Goal: Task Accomplishment & Management: Manage account settings

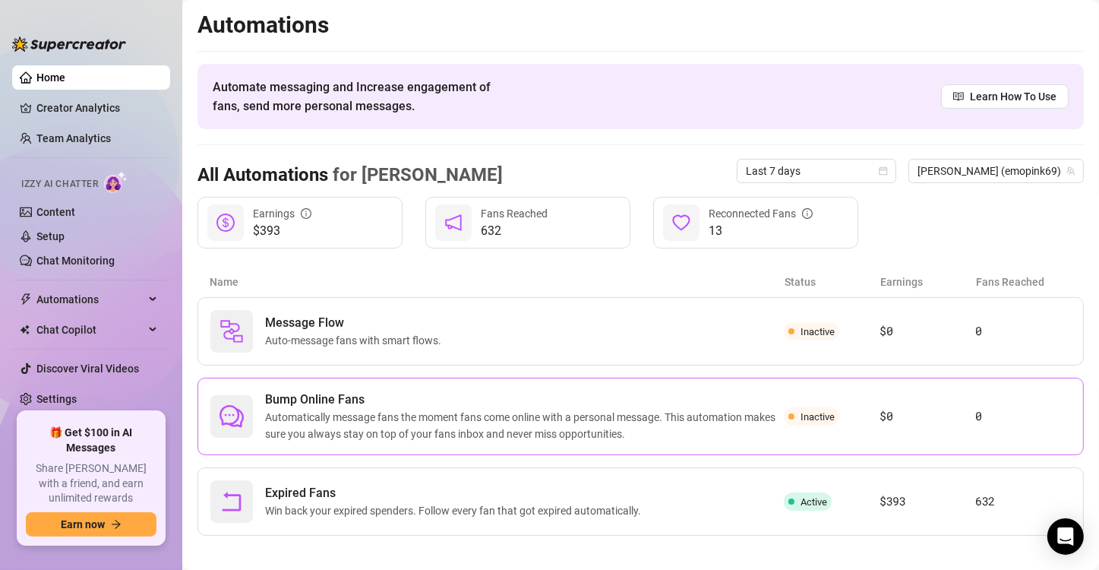
click at [395, 391] on span "Bump Online Fans" at bounding box center [524, 400] width 519 height 18
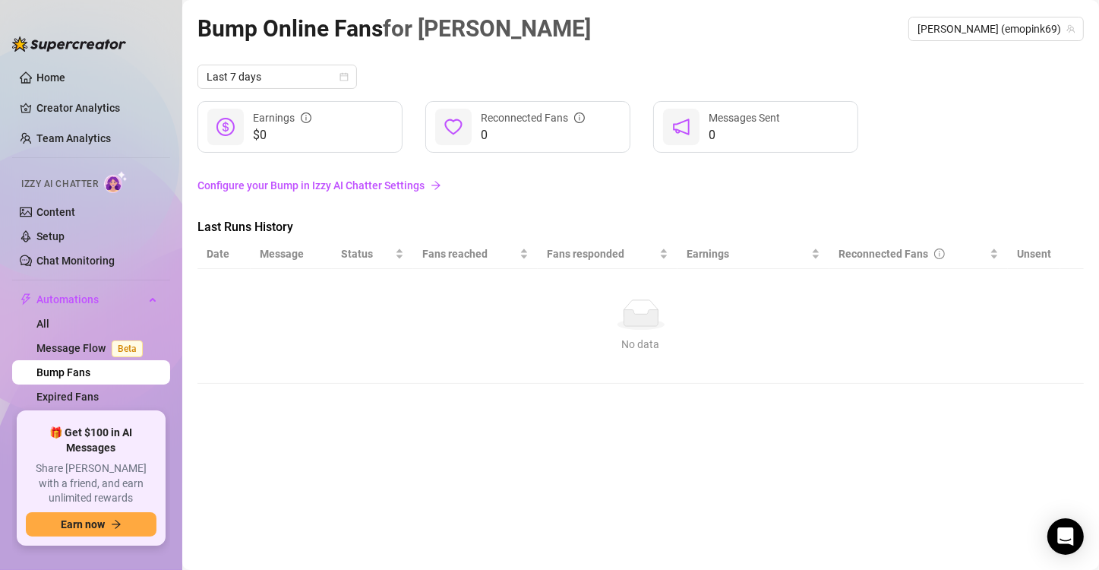
click at [299, 185] on link "Configure your Bump in Izzy AI Chatter Settings" at bounding box center [641, 185] width 887 height 17
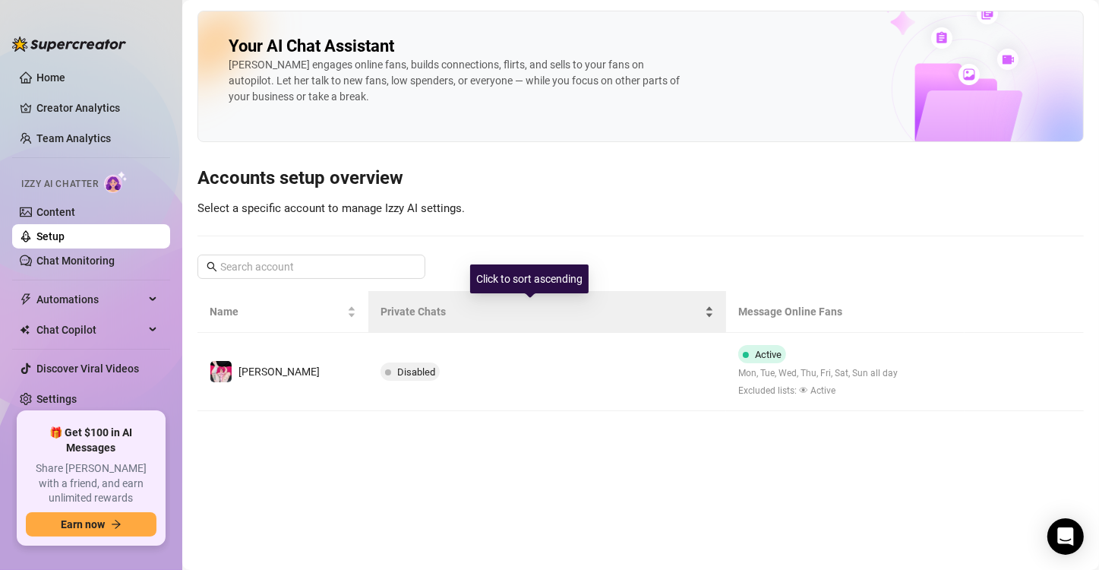
click at [441, 319] on div "Private Chats" at bounding box center [548, 311] width 334 height 17
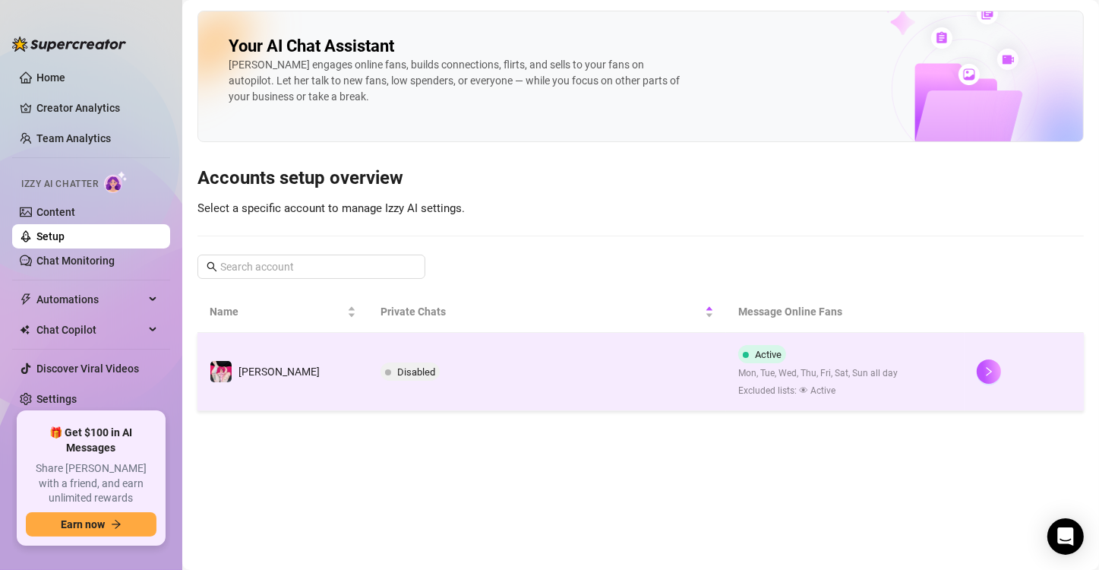
click at [906, 365] on td "Active Mon, Tue, Wed, Thu, Fri, Sat, Sun all day Excluded lists: 👁 Active" at bounding box center [845, 372] width 239 height 78
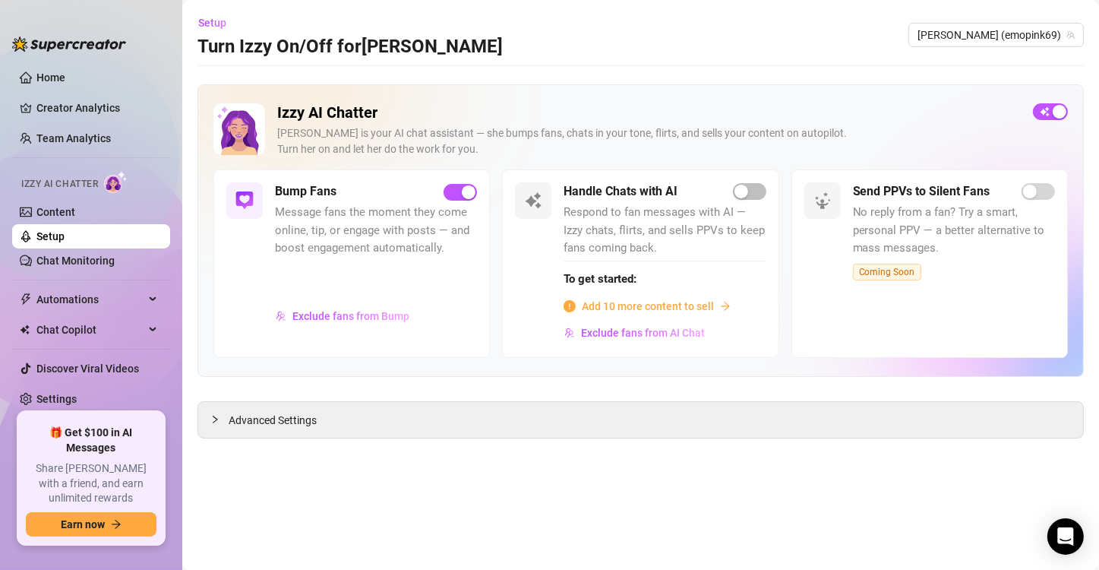
click at [717, 302] on div "Add 10 more content to sell" at bounding box center [665, 306] width 202 height 17
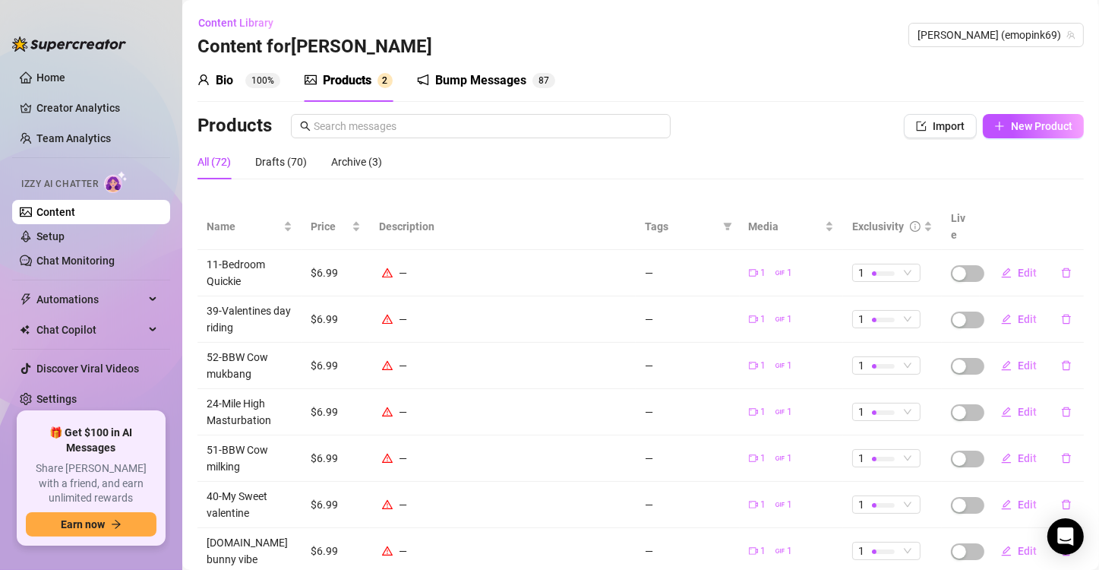
scroll to position [204, 0]
